Goal: Transaction & Acquisition: Purchase product/service

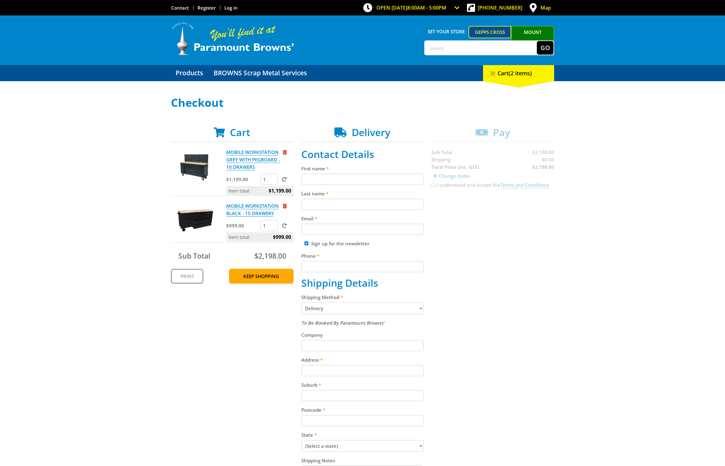
click at [285, 152] on span "Remove from cart" at bounding box center [285, 152] width 4 height 5
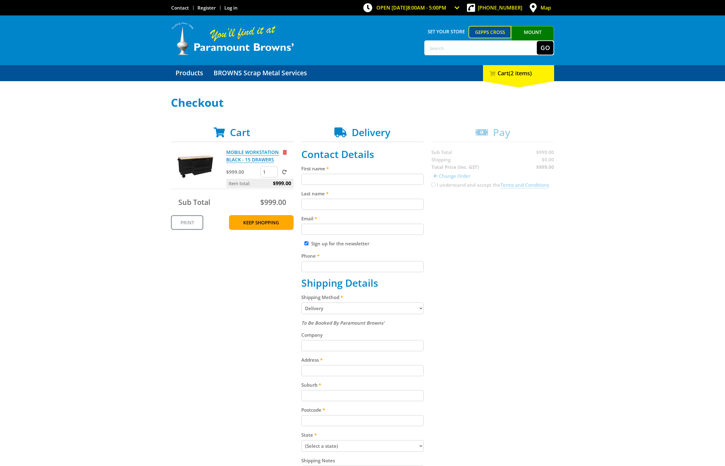
click at [517, 227] on div "Cart MOBILE WORKSTATION BLACK - 15 DRAWERS $999.00 1 Item total: $999.00 Sub To…" at bounding box center [362, 324] width 383 height 395
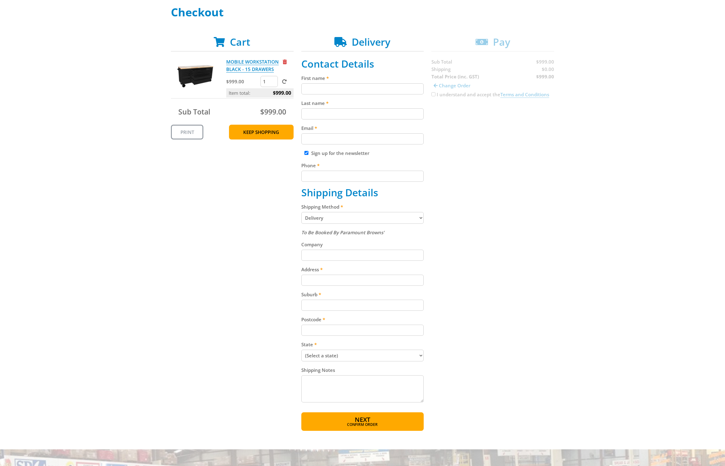
scroll to position [103, 0]
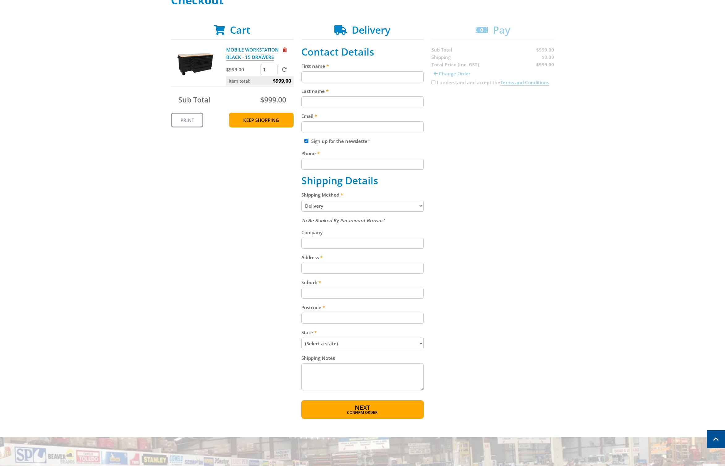
click at [330, 265] on input "Address" at bounding box center [362, 268] width 123 height 11
type input "[STREET_ADDRESS][PERSON_NAME]"
type input "Collin"
type input "[PERSON_NAME]"
type input "[EMAIL_ADDRESS][DOMAIN_NAME]"
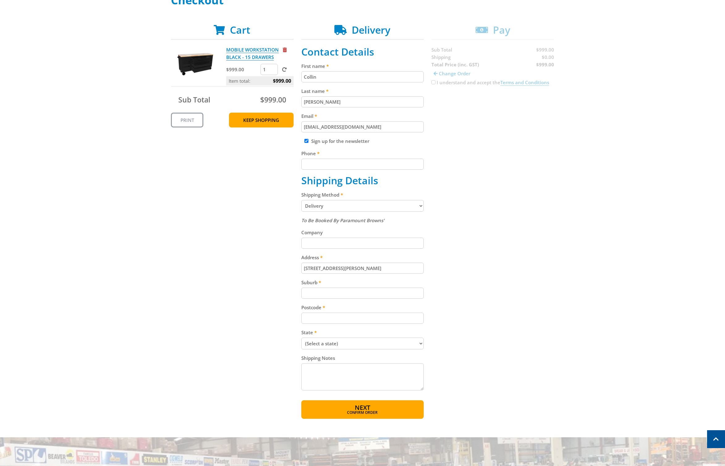
type input "0448792828"
type input "[GEOGRAPHIC_DATA]"
type input "3058"
select select "VIC"
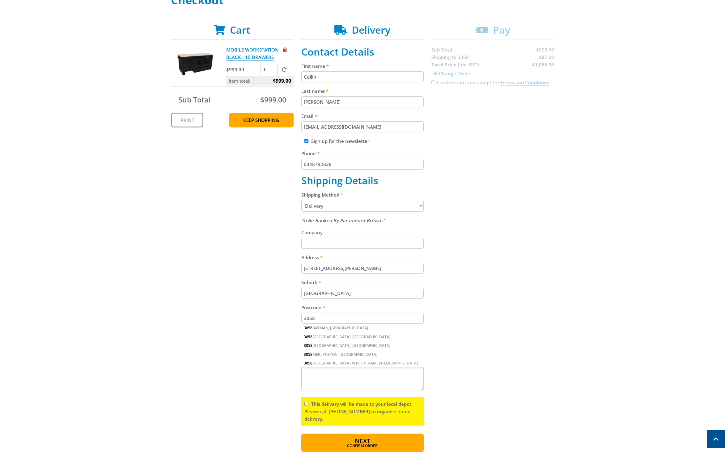
click at [328, 336] on div "3058 [GEOGRAPHIC_DATA], [GEOGRAPHIC_DATA]" at bounding box center [362, 337] width 123 height 9
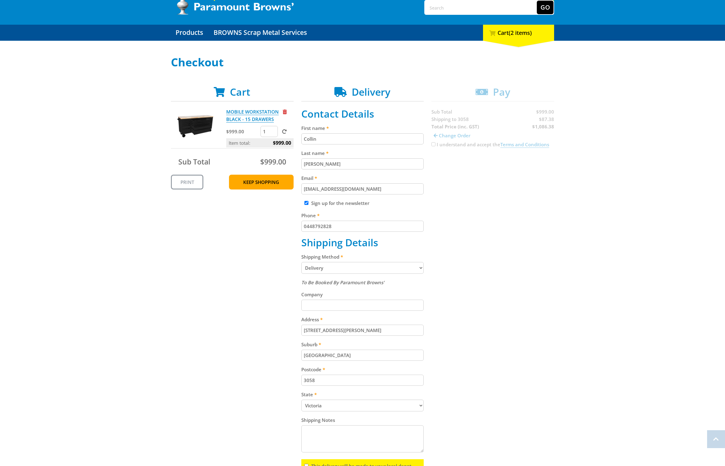
scroll to position [40, 0]
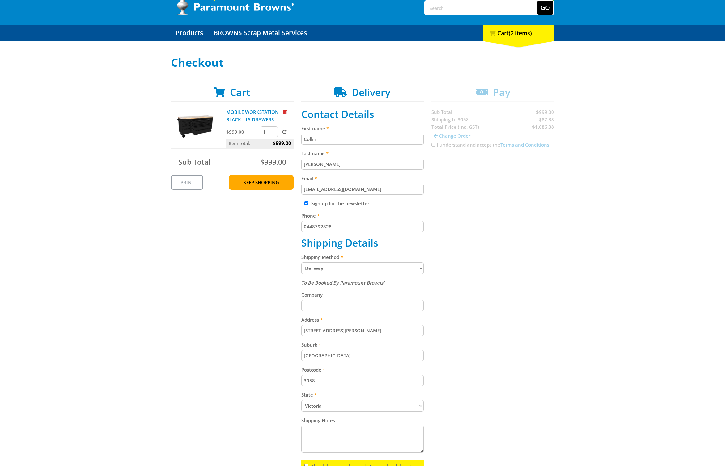
click at [306, 203] on input "Sign up for the newsletter" at bounding box center [306, 203] width 4 height 4
checkbox input "false"
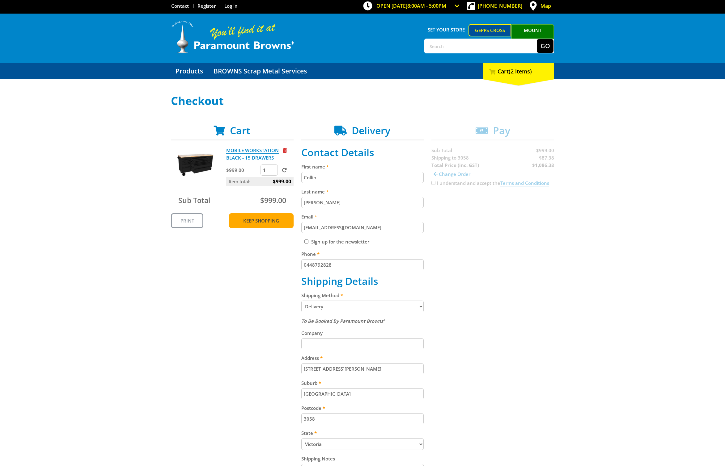
scroll to position [0, 0]
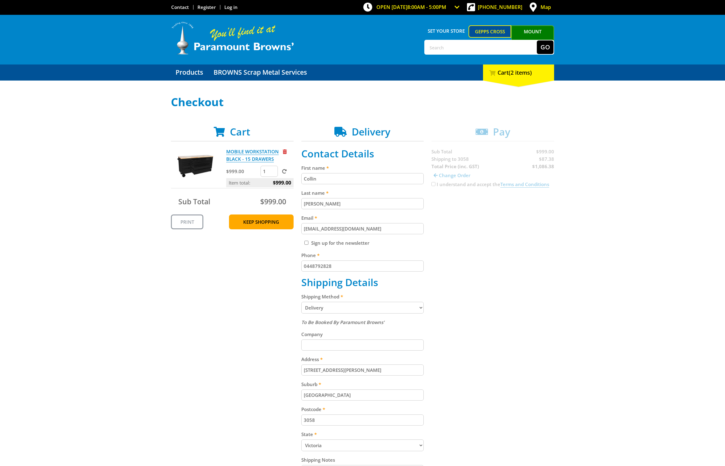
click at [451, 48] on input "text" at bounding box center [481, 47] width 112 height 14
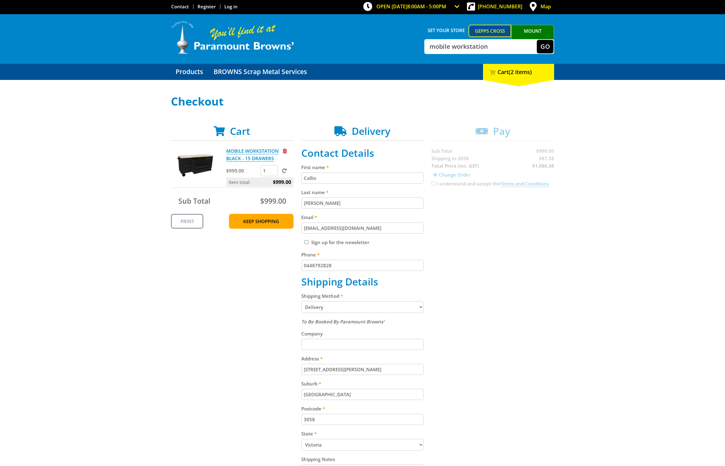
type input "mobile workstation"
click at [536, 40] on button "Go" at bounding box center [544, 47] width 17 height 14
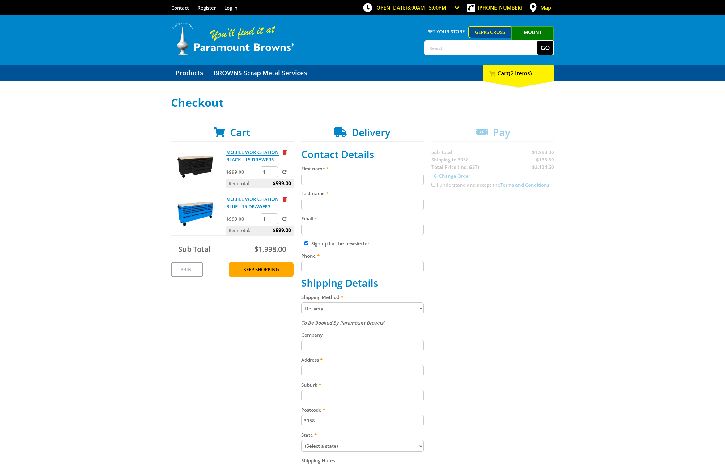
click at [285, 153] on span "Remove from cart" at bounding box center [285, 152] width 4 height 5
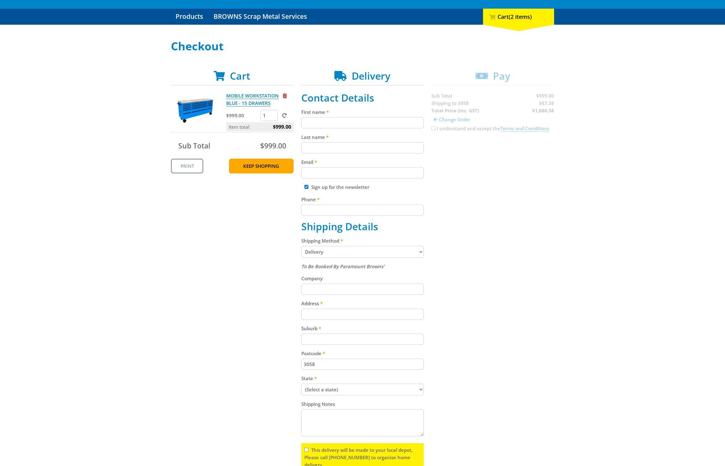
scroll to position [56, 0]
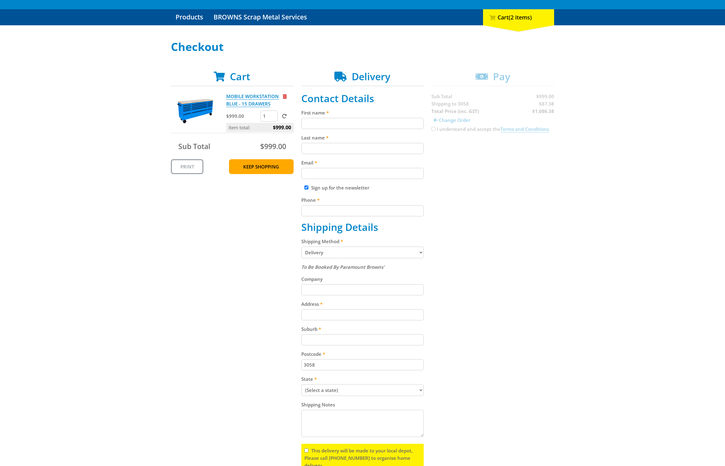
click at [345, 312] on input "Address" at bounding box center [362, 314] width 123 height 11
type input "43 Elizabeth St"
type input "Collin"
type input "Ahrens"
type input "yodasdojo@hotmail.com"
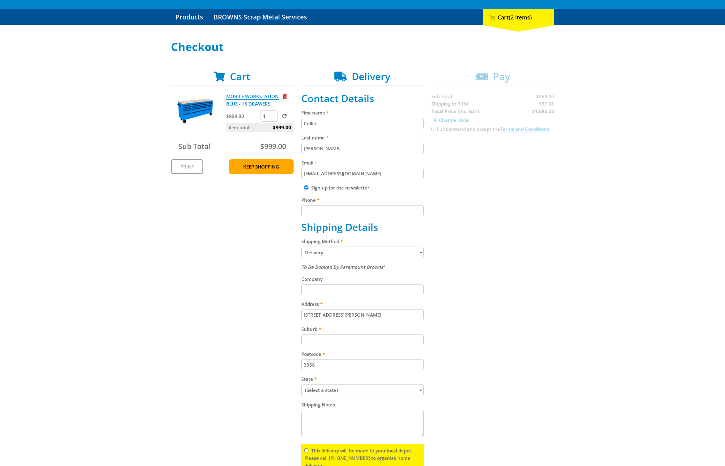
type input "0448792828"
type input "Coburg"
select select "VIC"
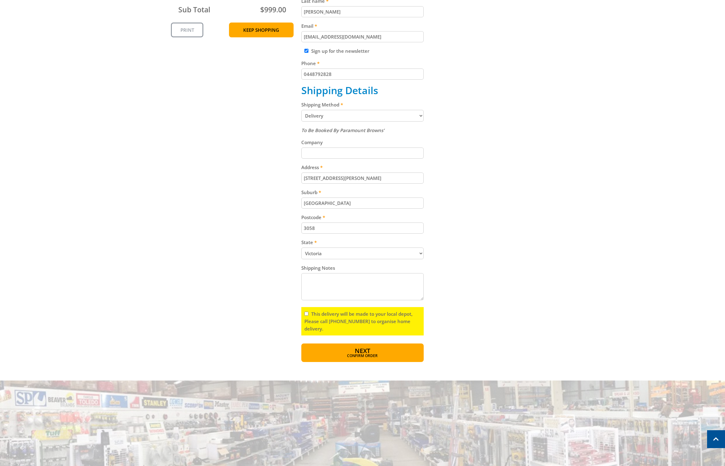
scroll to position [192, 0]
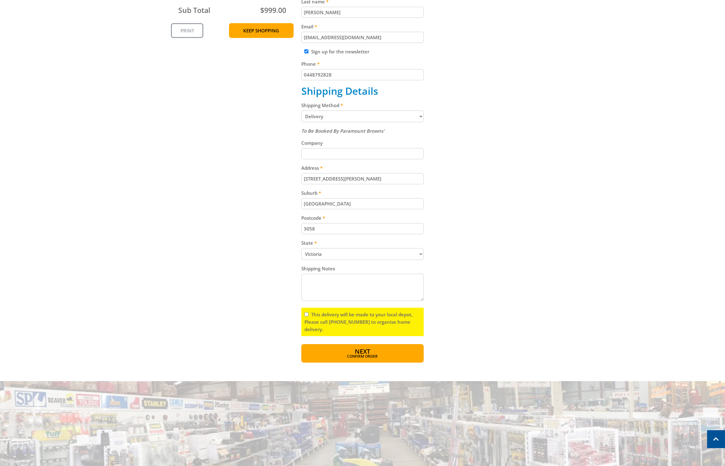
click at [306, 315] on input "This delivery will be made to your local depot, Please call (08) 8260 6333 to o…" at bounding box center [306, 315] width 4 height 4
checkbox input "true"
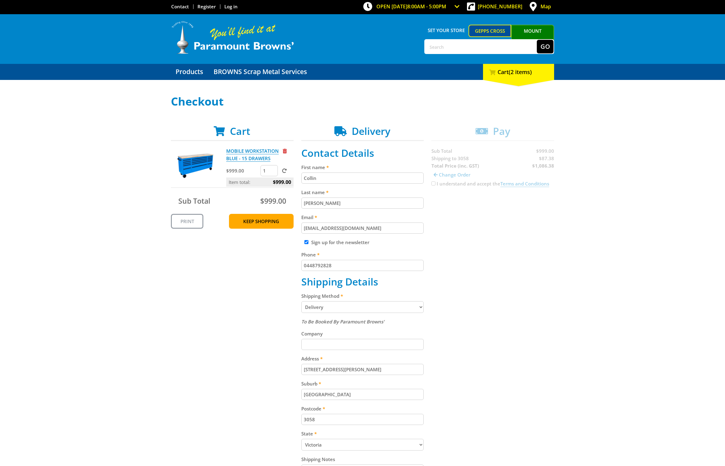
scroll to position [1, 0]
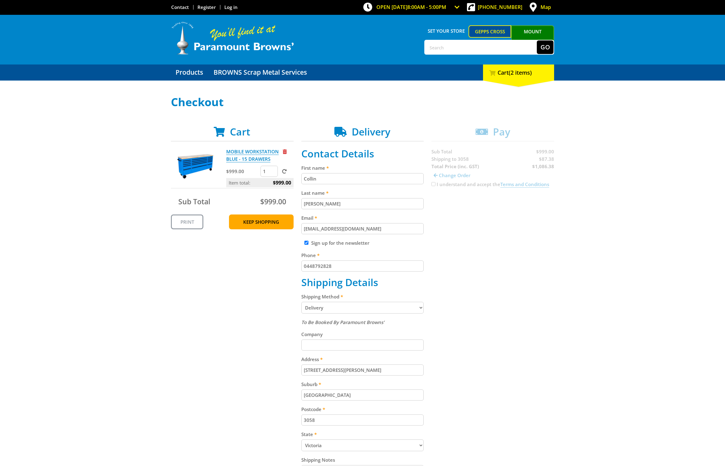
click at [198, 162] on img at bounding box center [195, 166] width 37 height 37
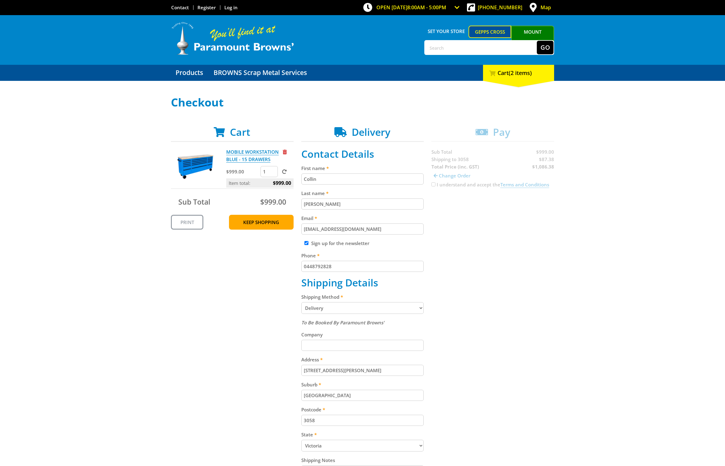
click at [578, 180] on div "Select your Delivery Method Personal Pick up Available in 5 days Courier Pick u…" at bounding box center [362, 325] width 725 height 458
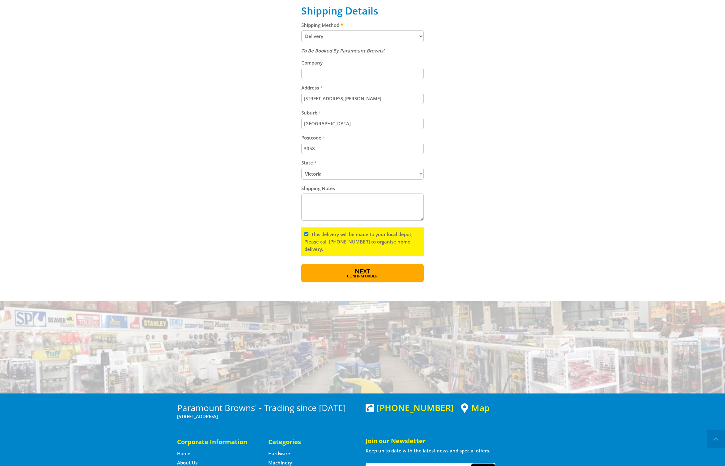
scroll to position [281, 0]
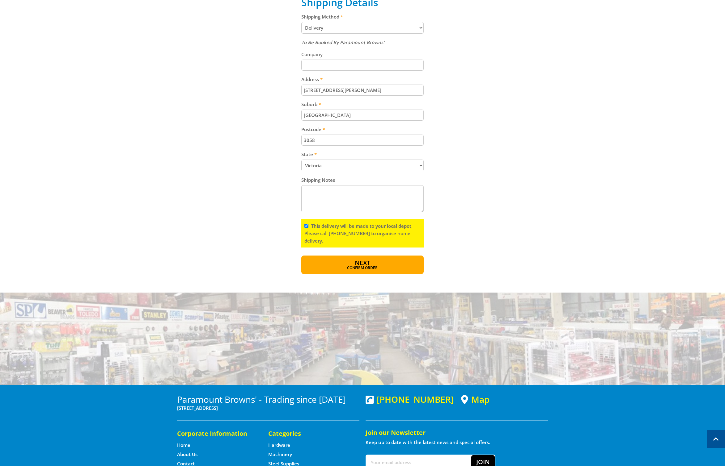
click at [376, 262] on button "Next Confirm order" at bounding box center [362, 265] width 123 height 19
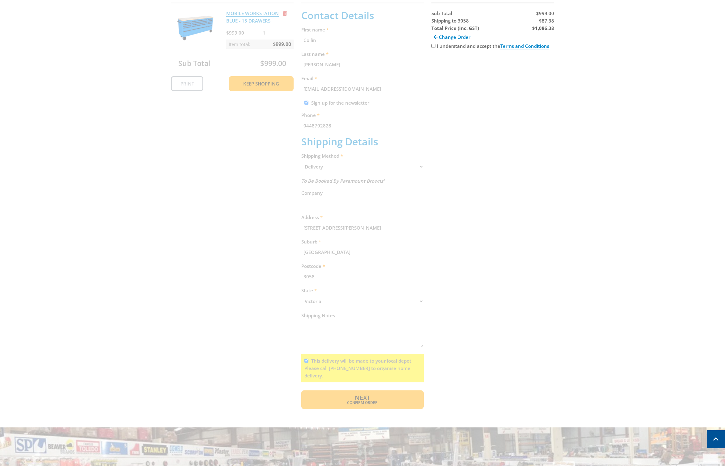
scroll to position [127, 0]
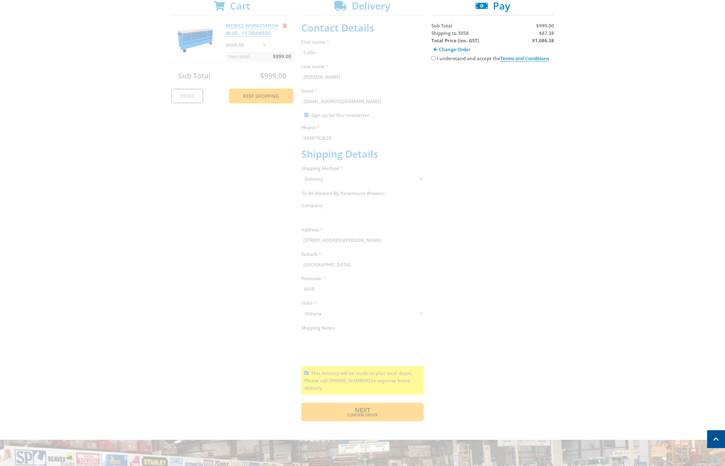
click at [433, 57] on input "I understand and accept the Terms and Conditions" at bounding box center [433, 58] width 4 height 4
checkbox input "true"
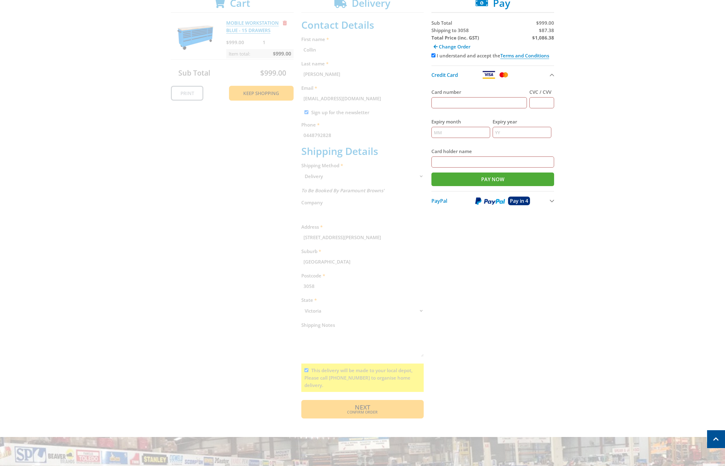
click at [448, 104] on input "Card number" at bounding box center [478, 102] width 95 height 11
type input "4434600006683291"
type input "909"
type input "08"
type input "2028"
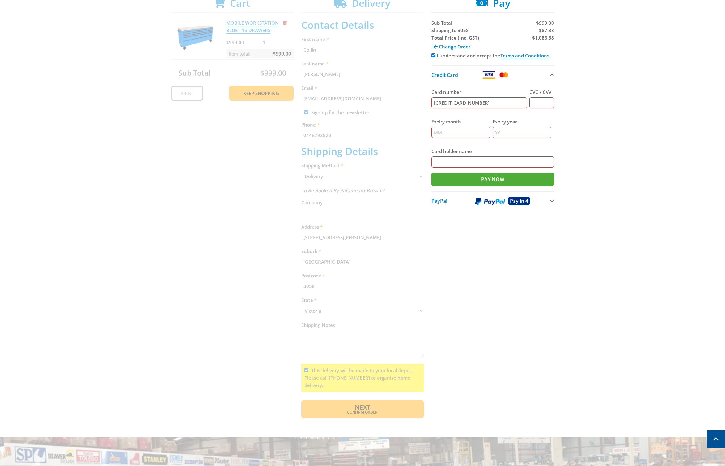
type input "collin w ahrens"
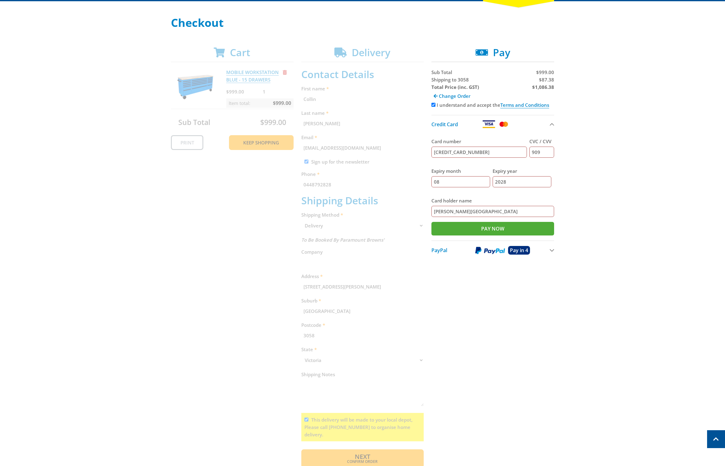
scroll to position [79, 0]
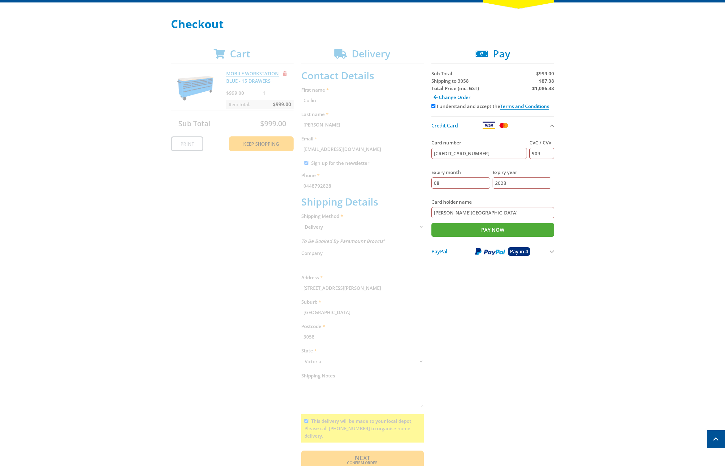
drag, startPoint x: 305, startPoint y: 162, endPoint x: 308, endPoint y: 166, distance: 4.7
click at [305, 162] on div "Cart MOBILE WORKSTATION BLUE - 15 DRAWERS $999.00 1 Item total: $999.00 Sub Tot…" at bounding box center [362, 259] width 383 height 422
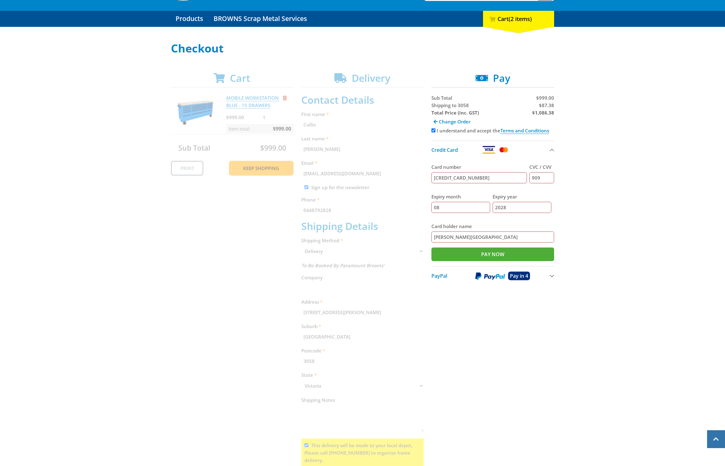
scroll to position [52, 0]
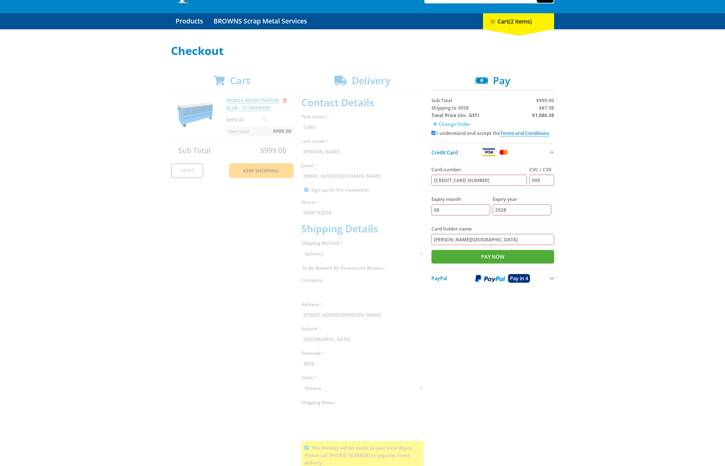
click at [443, 124] on span "Change Order" at bounding box center [455, 124] width 32 height 6
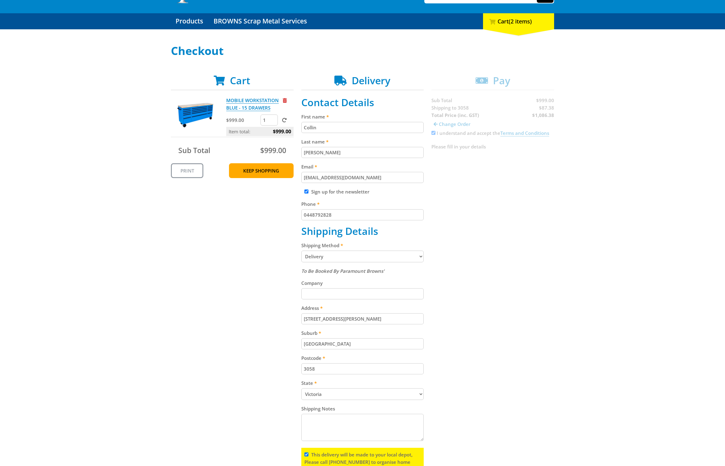
click at [308, 192] on input "Sign up for the newsletter" at bounding box center [306, 192] width 4 height 4
checkbox input "false"
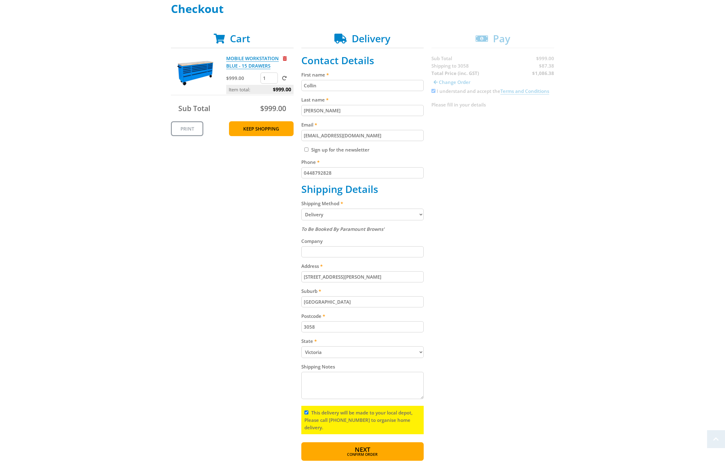
scroll to position [142, 0]
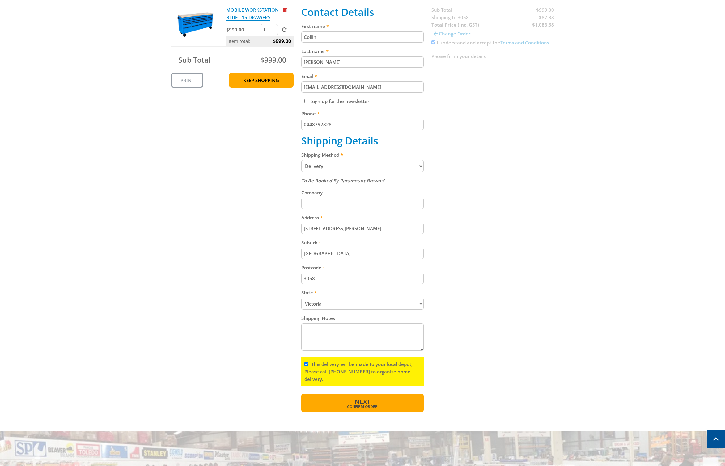
click at [368, 408] on span "Confirm order" at bounding box center [362, 407] width 96 height 4
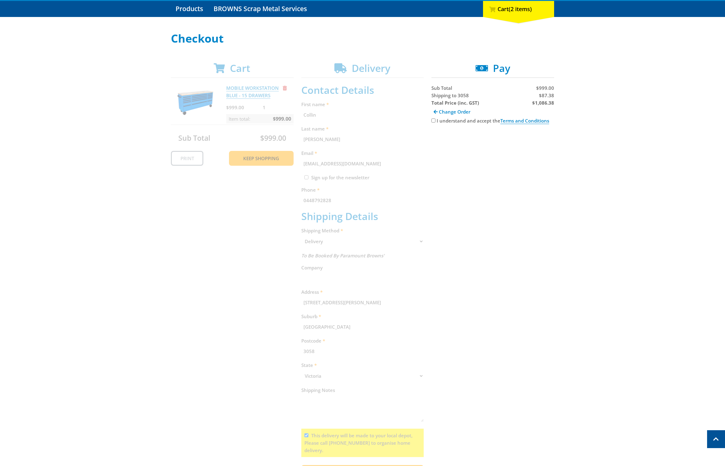
scroll to position [0, 0]
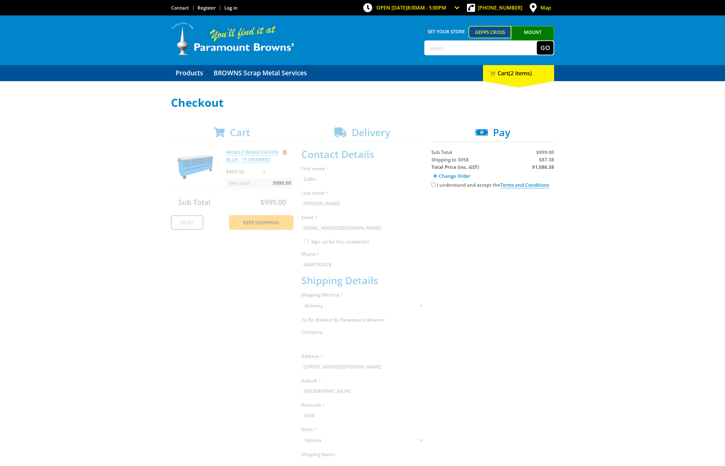
click at [433, 186] on div "I understand and accept the Terms and Conditions" at bounding box center [492, 184] width 123 height 7
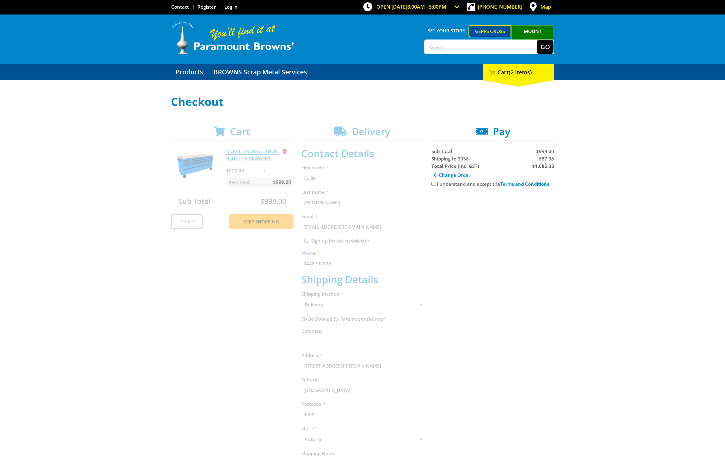
click at [432, 184] on input "I understand and accept the Terms and Conditions" at bounding box center [433, 184] width 4 height 4
checkbox input "true"
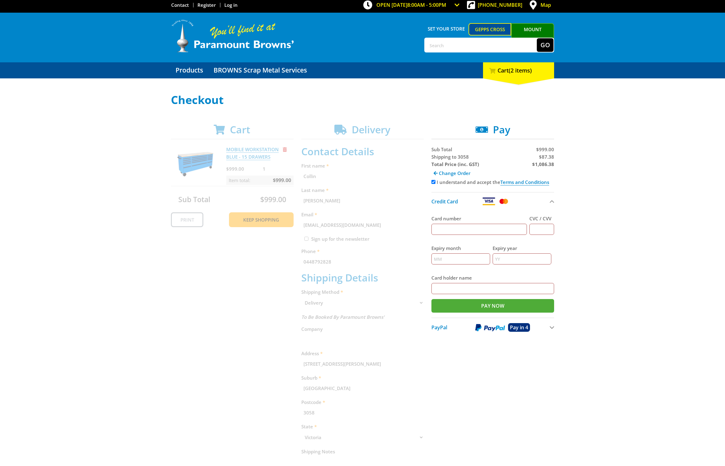
scroll to position [2, 0]
click at [482, 231] on input "Card number" at bounding box center [478, 229] width 95 height 11
type input "4434600006683291"
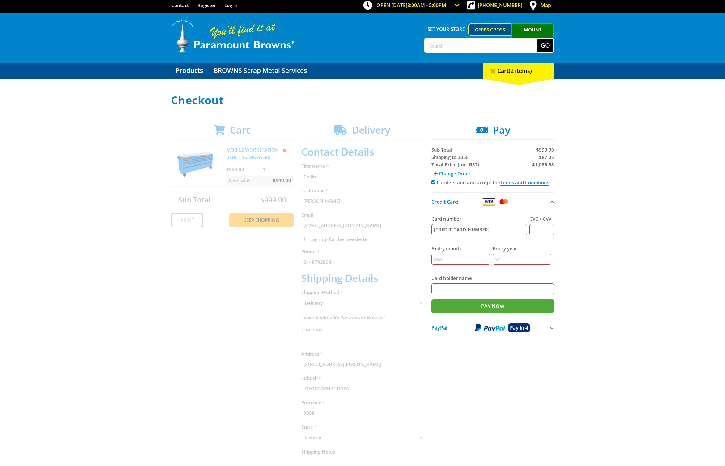
type input "909"
type input "08"
type input "2028"
type input "collin w ahrens"
click at [494, 307] on input "Pay Now" at bounding box center [492, 307] width 123 height 14
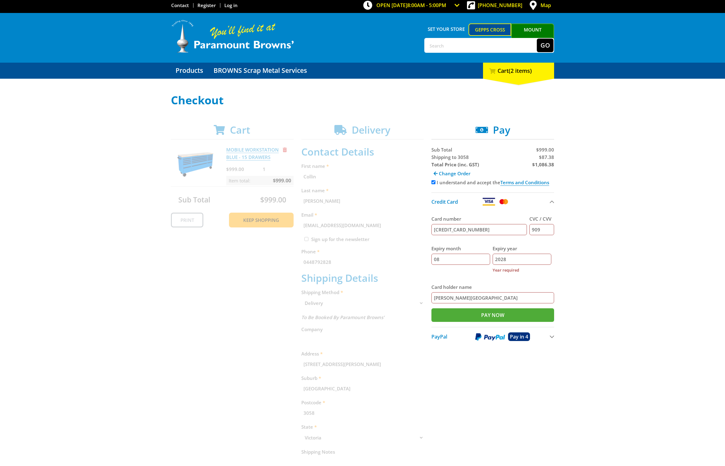
click at [506, 260] on input "2028" at bounding box center [521, 259] width 59 height 11
click at [505, 260] on input "2028" at bounding box center [521, 259] width 59 height 11
click at [486, 275] on div "Expiry month 08" at bounding box center [460, 259] width 59 height 39
click at [492, 313] on input "Pay Now" at bounding box center [492, 316] width 123 height 14
drag, startPoint x: 505, startPoint y: 260, endPoint x: 491, endPoint y: 260, distance: 13.9
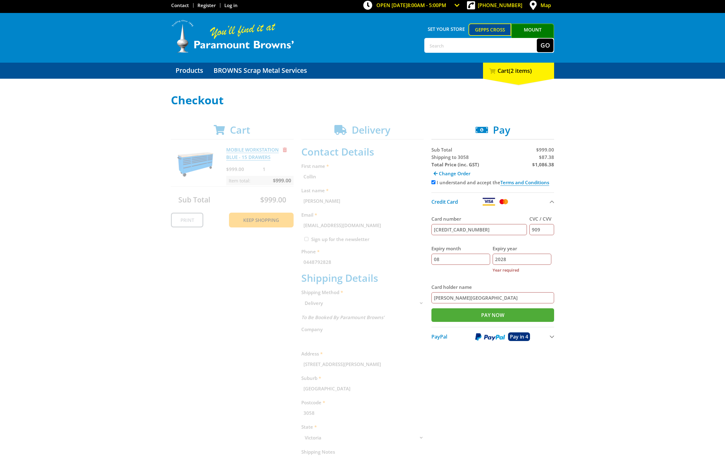
click at [491, 260] on div "Expiry month 08 Expiry year 2028 Year required" at bounding box center [492, 259] width 123 height 39
click at [506, 317] on input "Pay Now" at bounding box center [492, 316] width 123 height 14
click at [452, 258] on input "08" at bounding box center [460, 259] width 59 height 11
click at [522, 261] on input "2028" at bounding box center [521, 259] width 59 height 11
click at [582, 253] on div "Select your Delivery Method Personal Pick up Available in 5 days Courier Pick u…" at bounding box center [362, 320] width 725 height 452
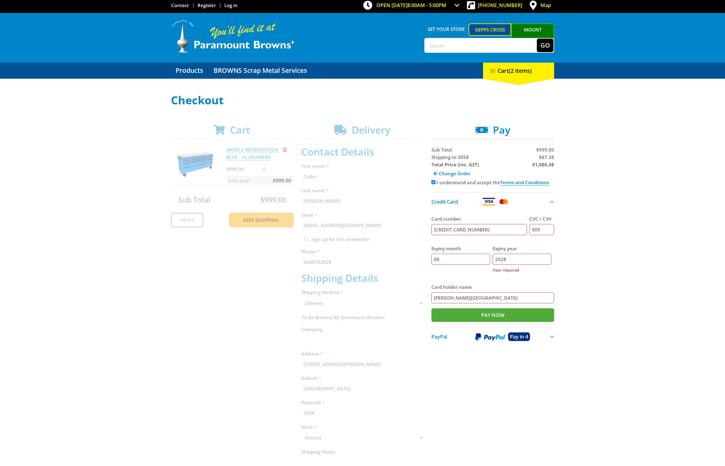
click at [538, 258] on input "2028" at bounding box center [521, 259] width 59 height 11
drag, startPoint x: 491, startPoint y: 269, endPoint x: 494, endPoint y: 271, distance: 3.6
click at [491, 270] on div "Expiry month 08 Expiry year 2028 Year required" at bounding box center [492, 259] width 123 height 39
drag, startPoint x: 501, startPoint y: 258, endPoint x: 484, endPoint y: 261, distance: 16.9
click at [485, 261] on div "Expiry month 08 Expiry year 2028 Year required" at bounding box center [492, 259] width 123 height 39
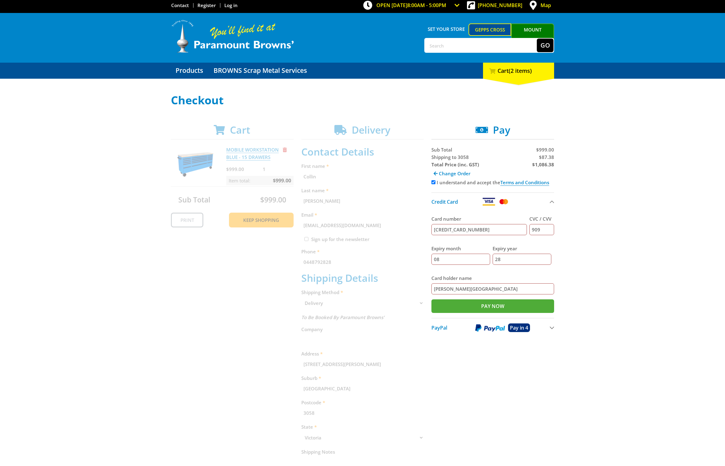
click at [520, 259] on input "28" at bounding box center [521, 259] width 59 height 11
type input "28"
click at [507, 305] on input "Pay Now" at bounding box center [492, 307] width 123 height 14
type input "Paying..."
